Goal: Find specific page/section: Find specific page/section

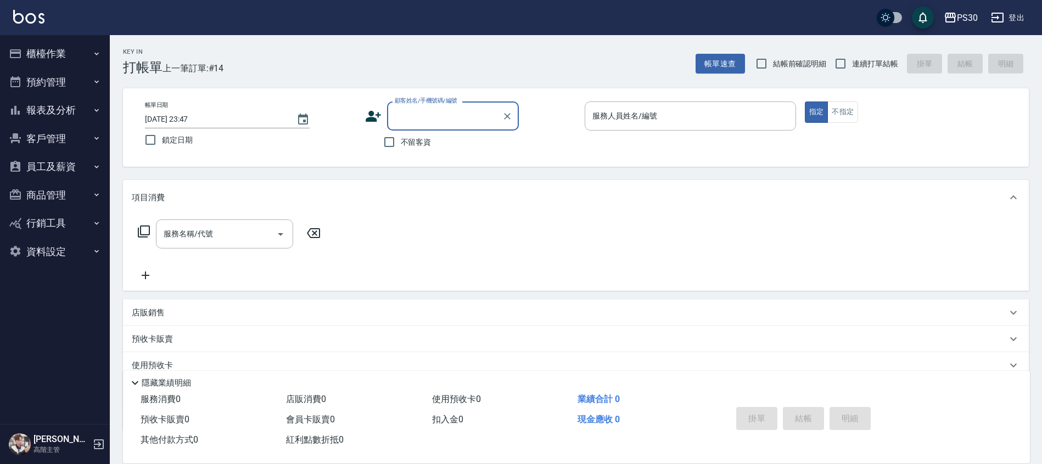
click at [68, 104] on button "報表及分析" at bounding box center [54, 110] width 101 height 29
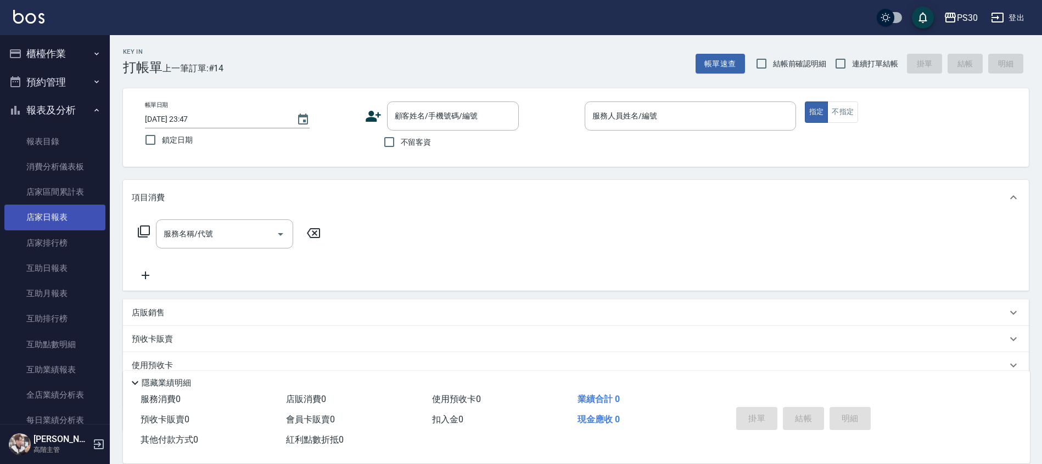
click at [55, 217] on link "店家日報表" at bounding box center [54, 217] width 101 height 25
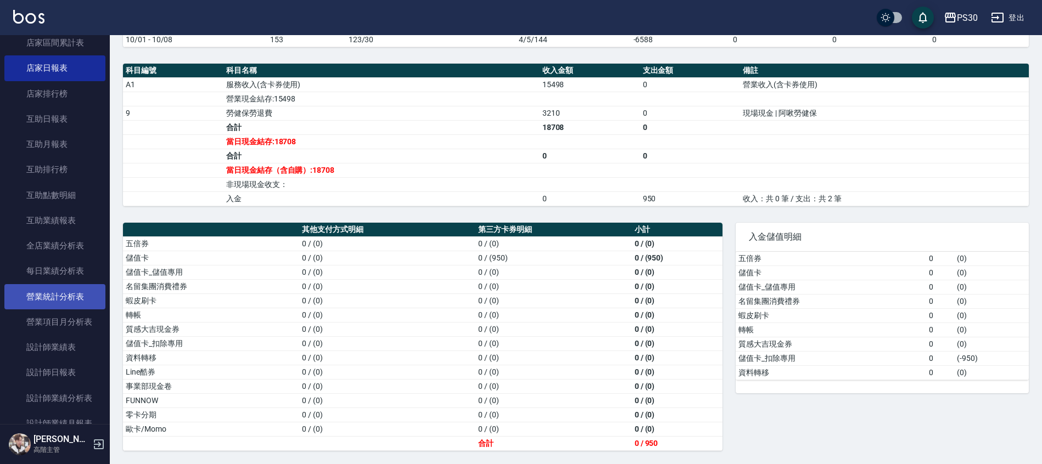
scroll to position [165, 0]
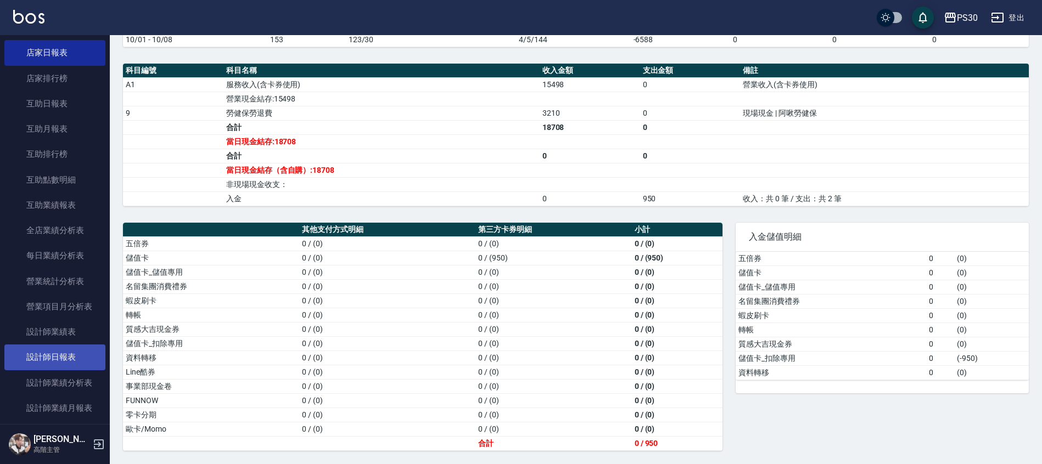
click at [72, 351] on link "設計師日報表" at bounding box center [54, 357] width 101 height 25
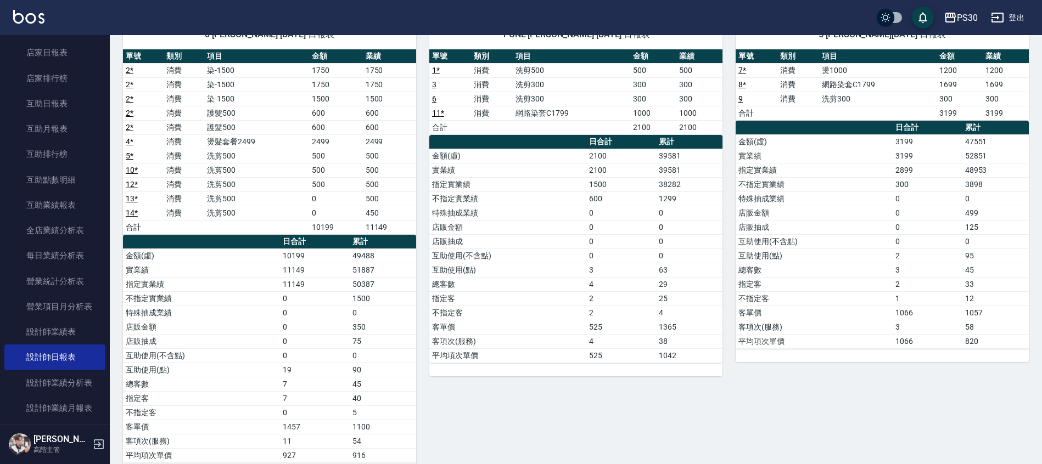
scroll to position [127, 0]
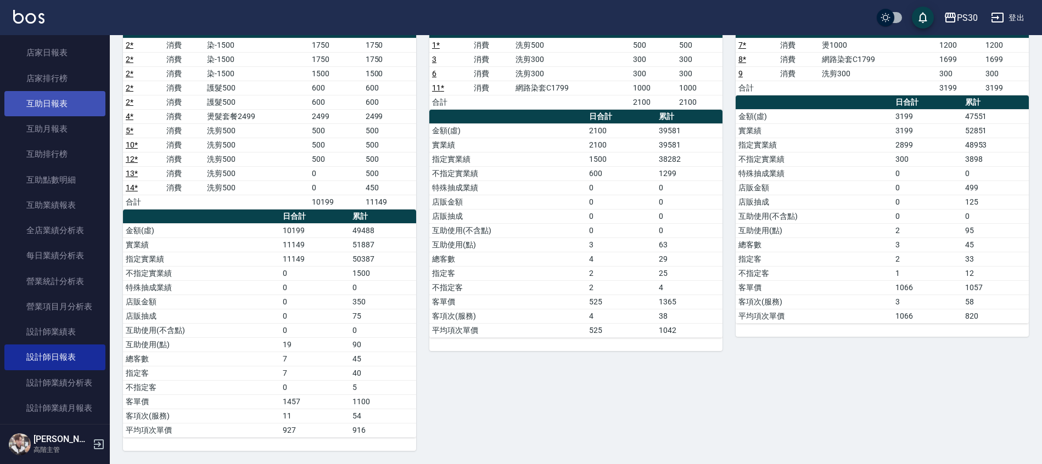
click at [62, 109] on link "互助日報表" at bounding box center [54, 103] width 101 height 25
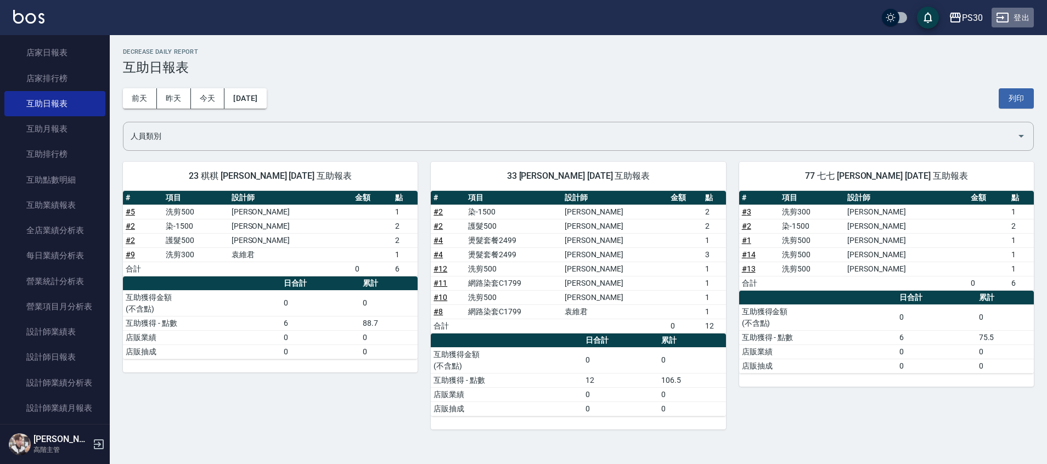
click at [1018, 18] on button "登出" at bounding box center [1013, 18] width 42 height 20
